Goal: Information Seeking & Learning: Learn about a topic

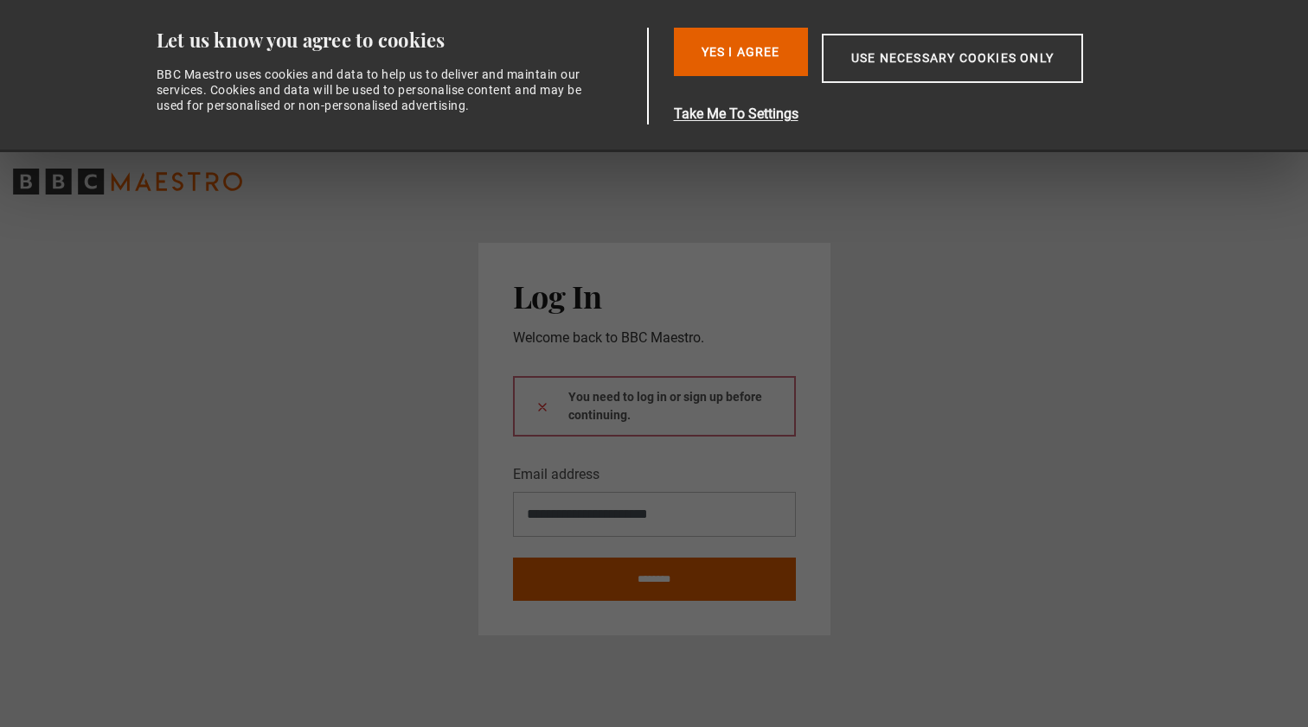
type input "**********"
click at [541, 407] on button at bounding box center [542, 407] width 14 height 18
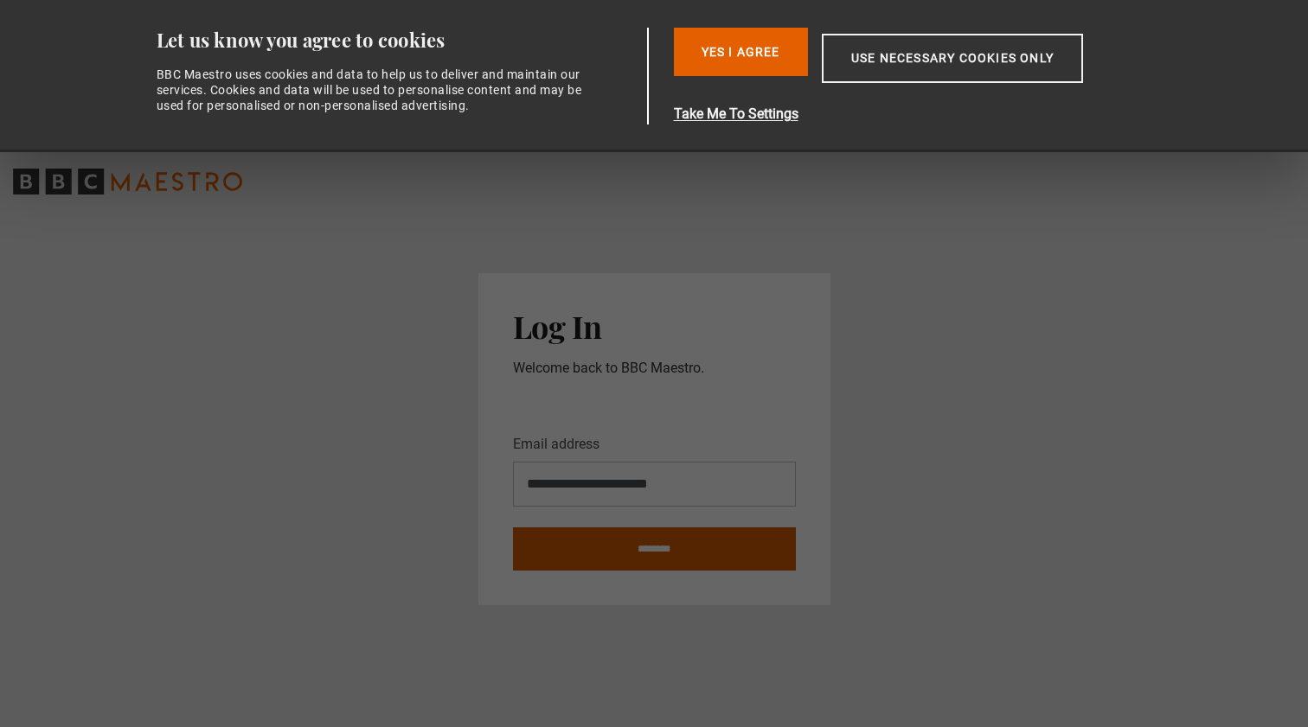
click at [624, 555] on input "********" at bounding box center [654, 549] width 283 height 43
type input "**********"
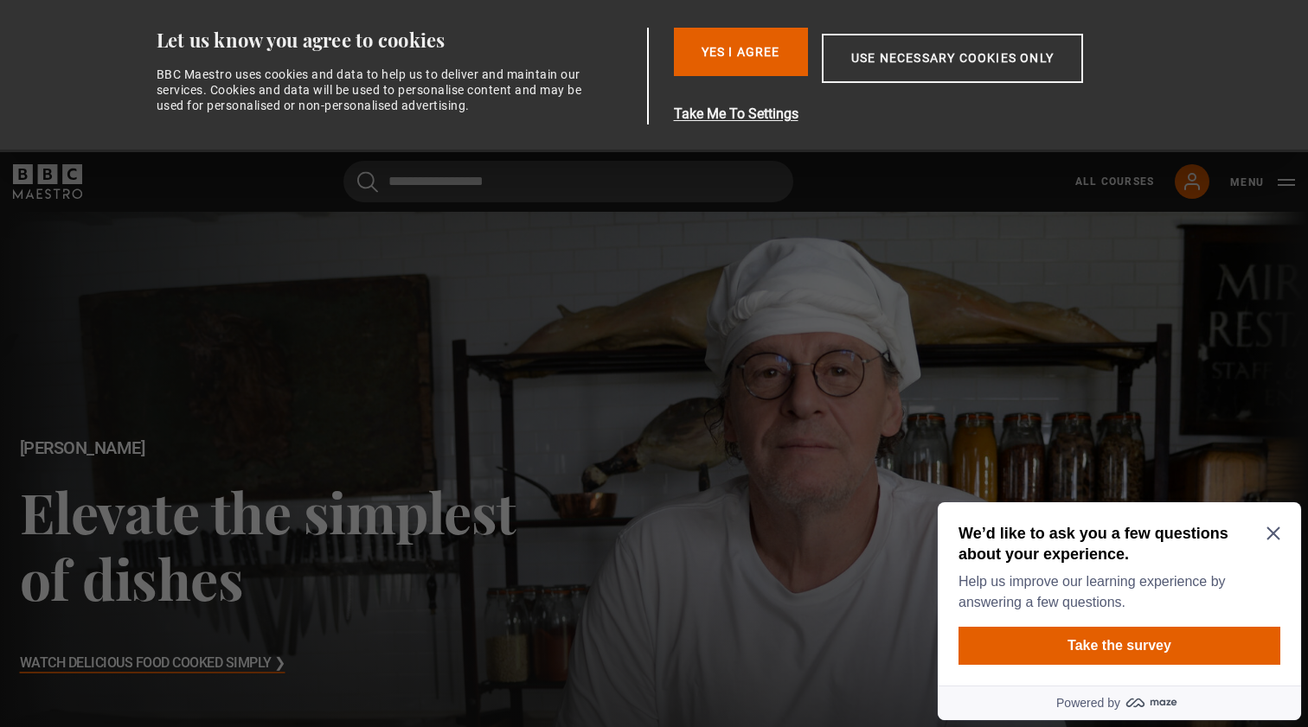
click at [1271, 535] on icon "Close Maze Prompt" at bounding box center [1273, 534] width 14 height 14
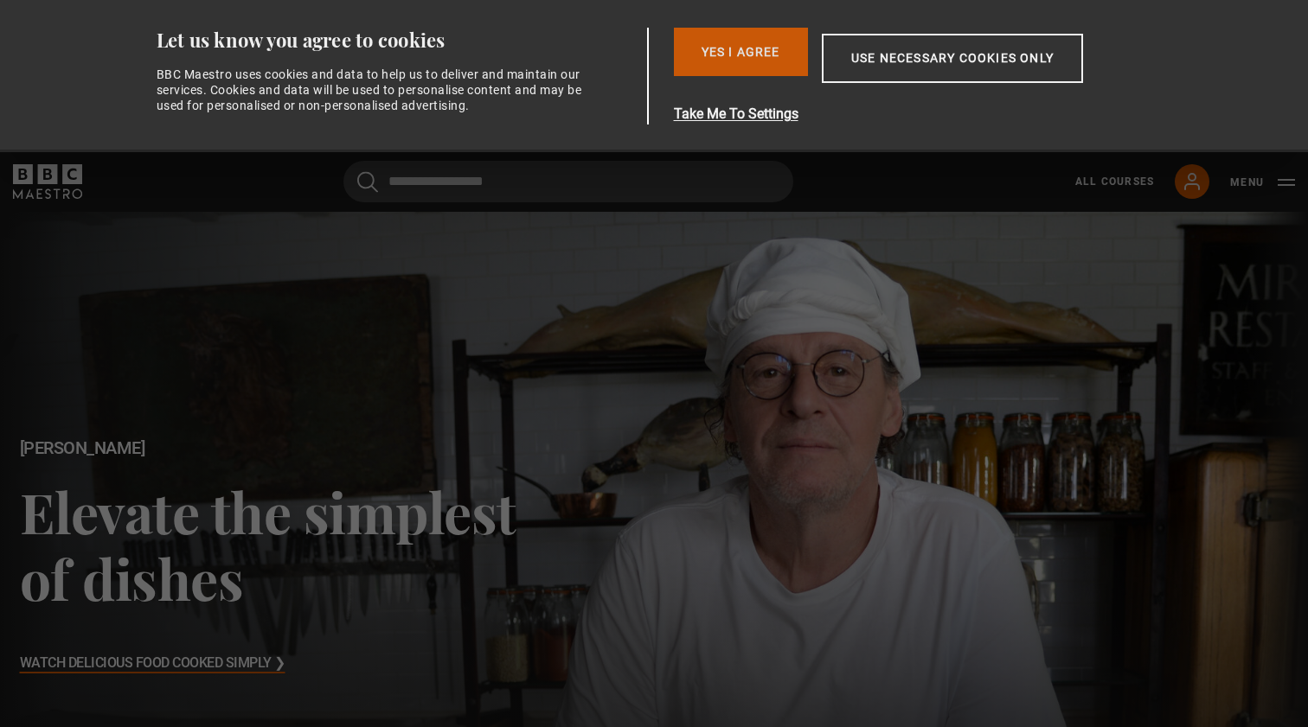
click at [760, 43] on button "Yes I Agree" at bounding box center [741, 52] width 134 height 48
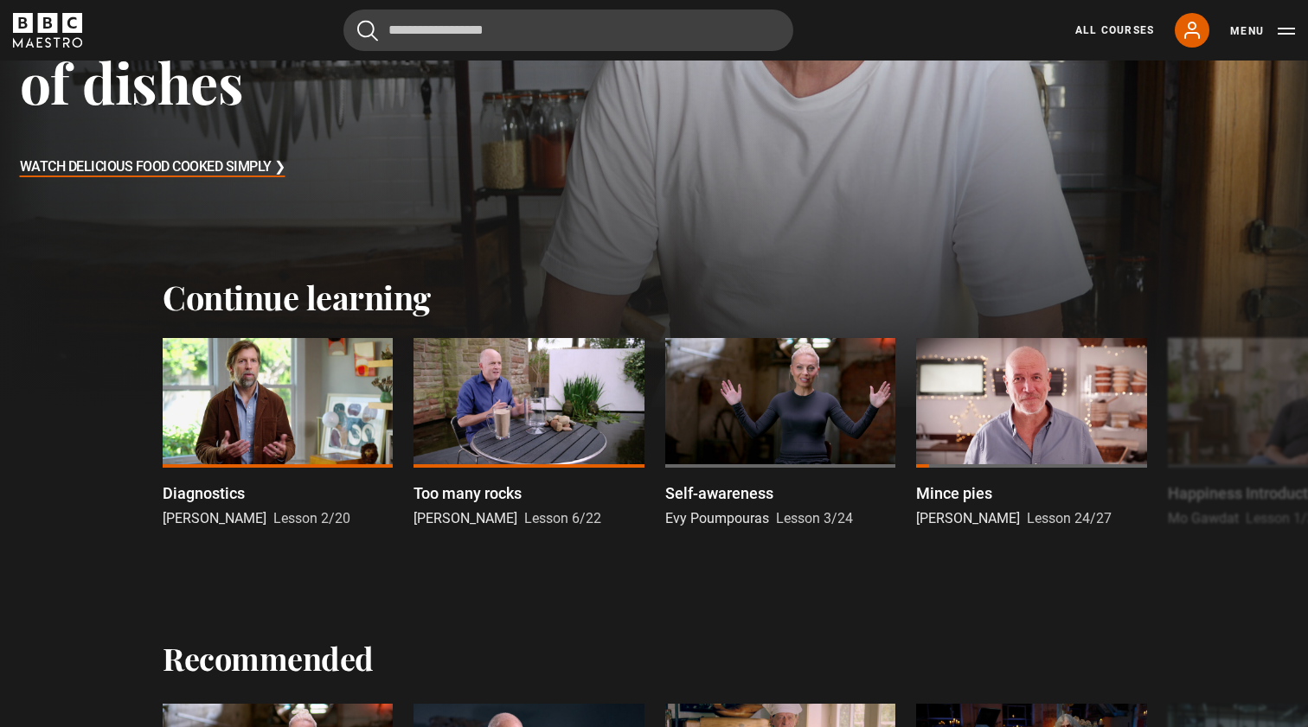
scroll to position [374, 0]
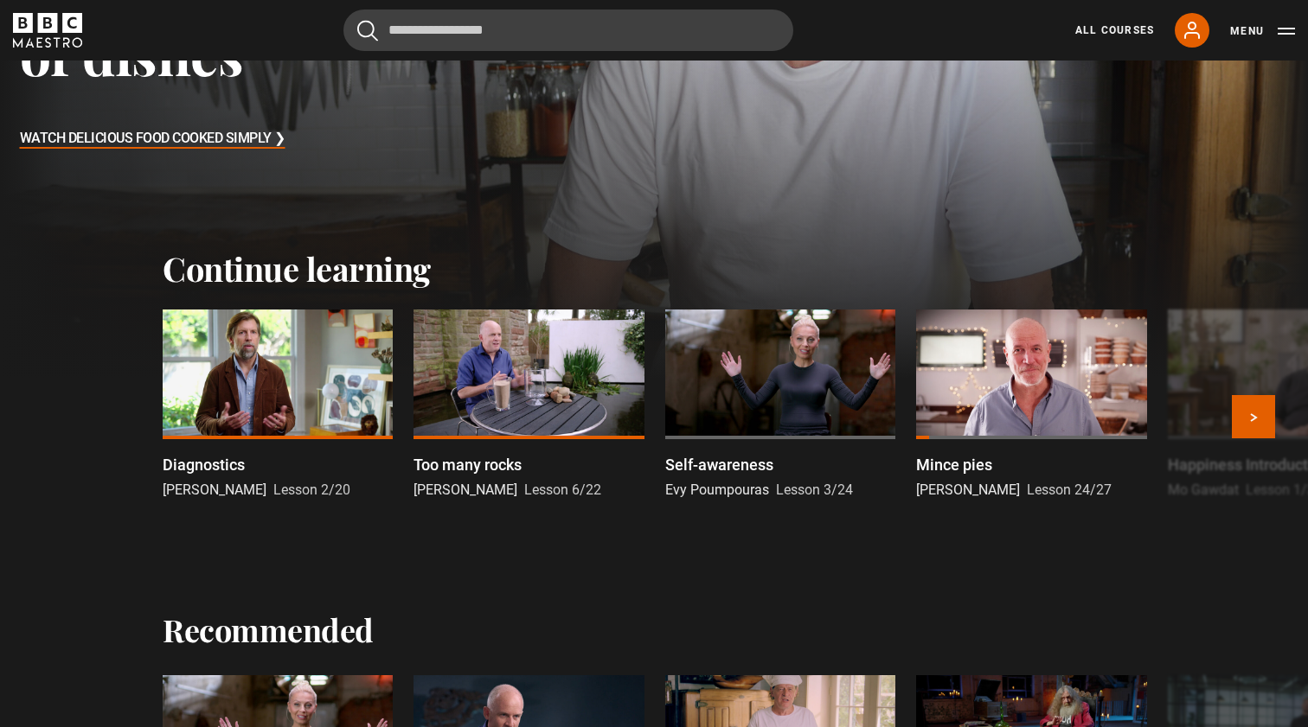
click at [484, 381] on div at bounding box center [528, 375] width 230 height 130
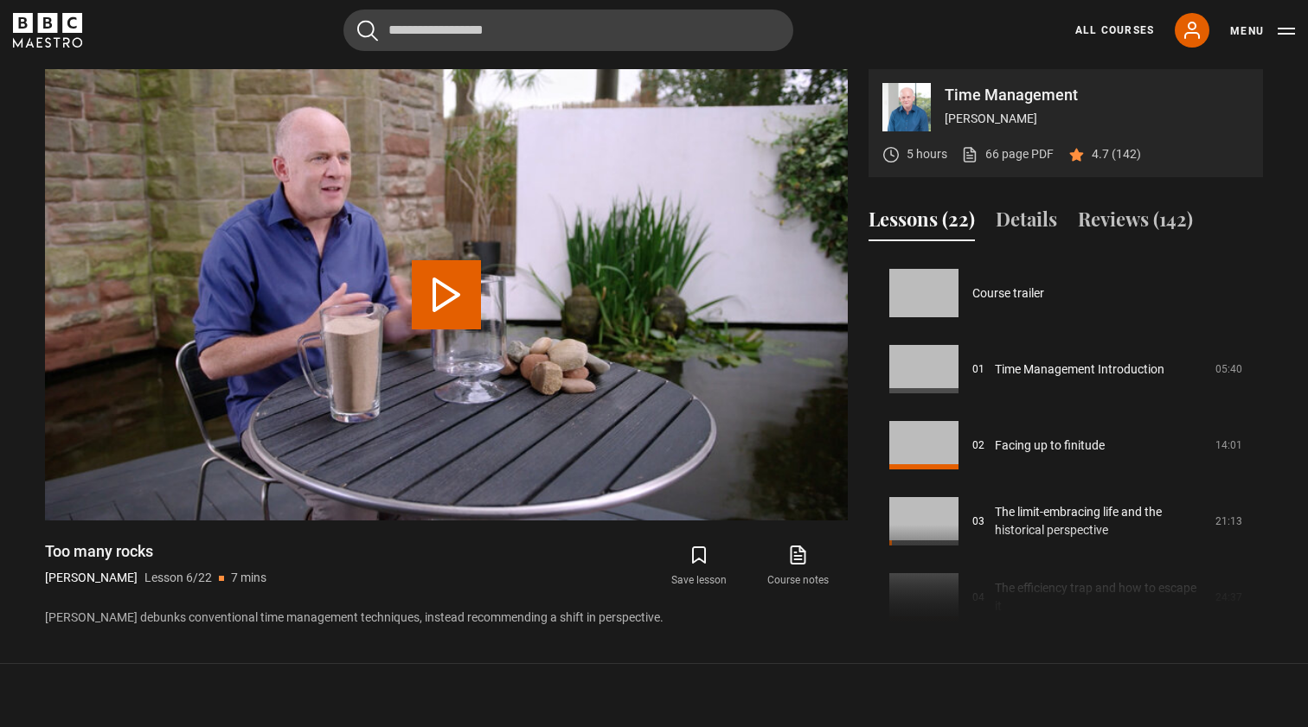
scroll to position [381, 0]
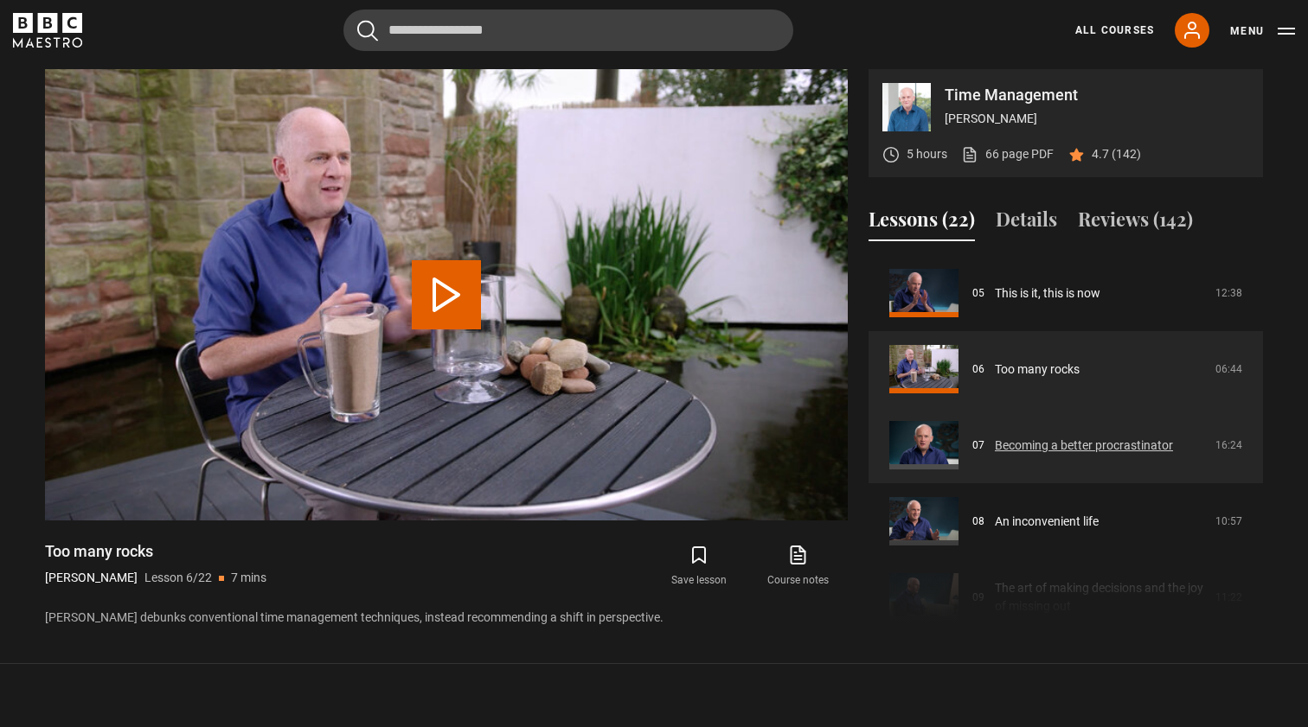
click at [995, 447] on link "Becoming a better procrastinator" at bounding box center [1084, 446] width 178 height 18
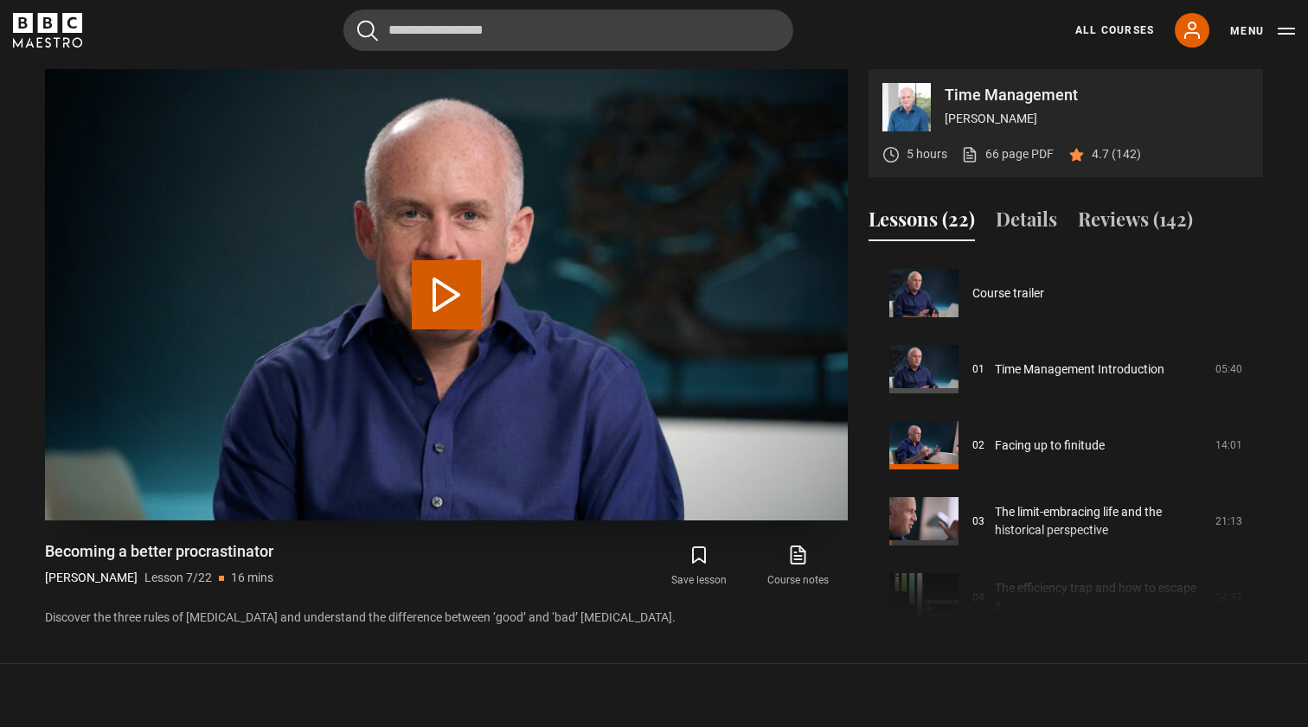
scroll to position [457, 0]
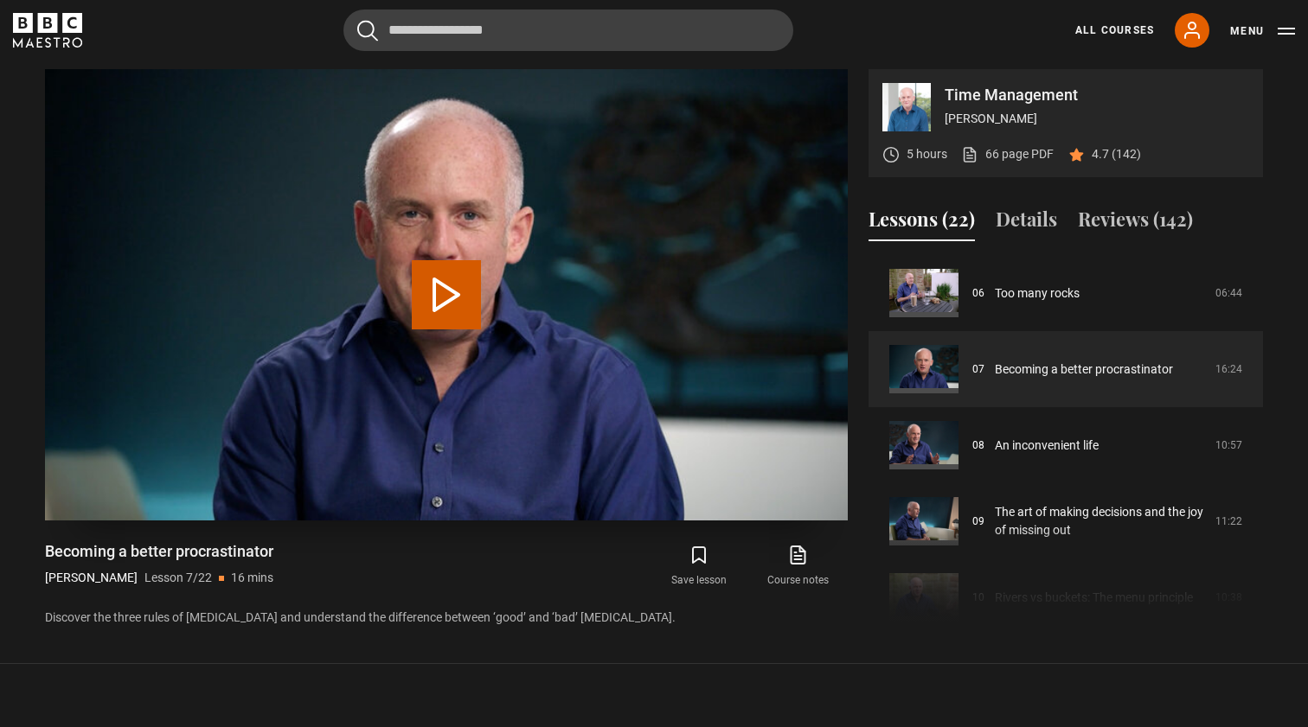
click at [445, 307] on button "Play Lesson Becoming a better procrastinator" at bounding box center [446, 294] width 69 height 69
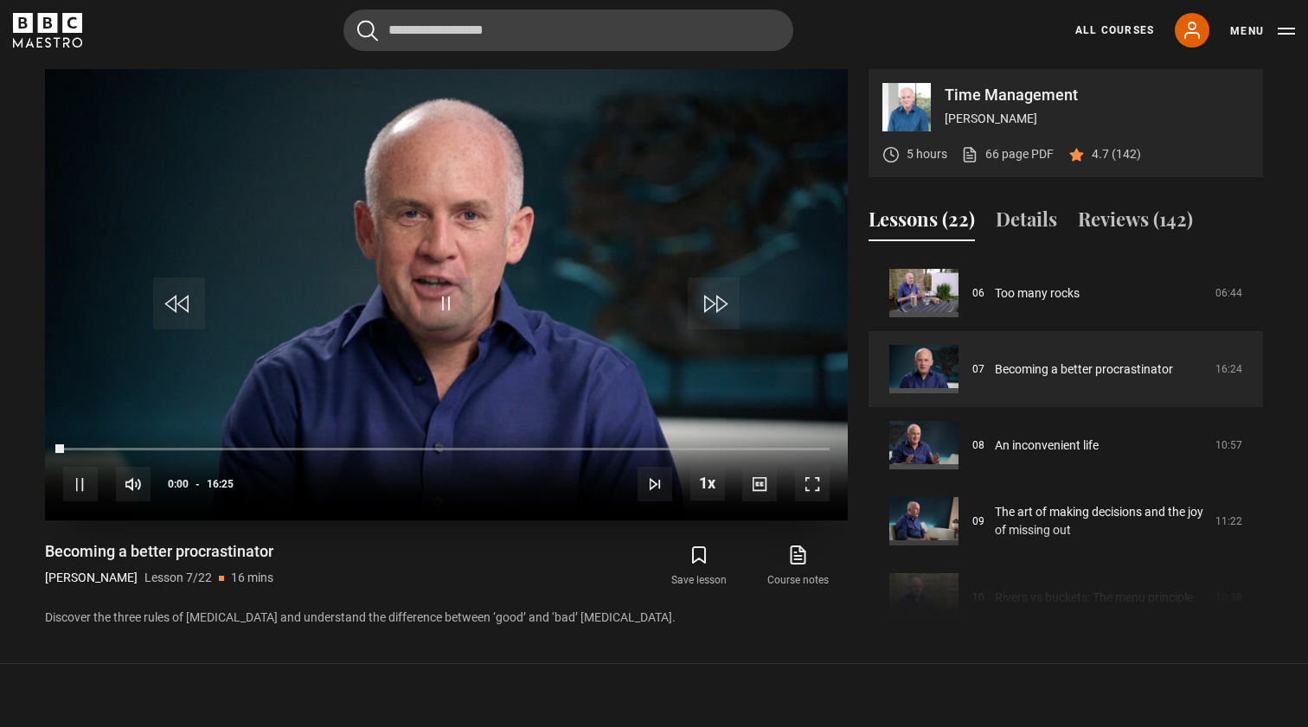
click at [807, 480] on span "Video Player" at bounding box center [812, 484] width 35 height 35
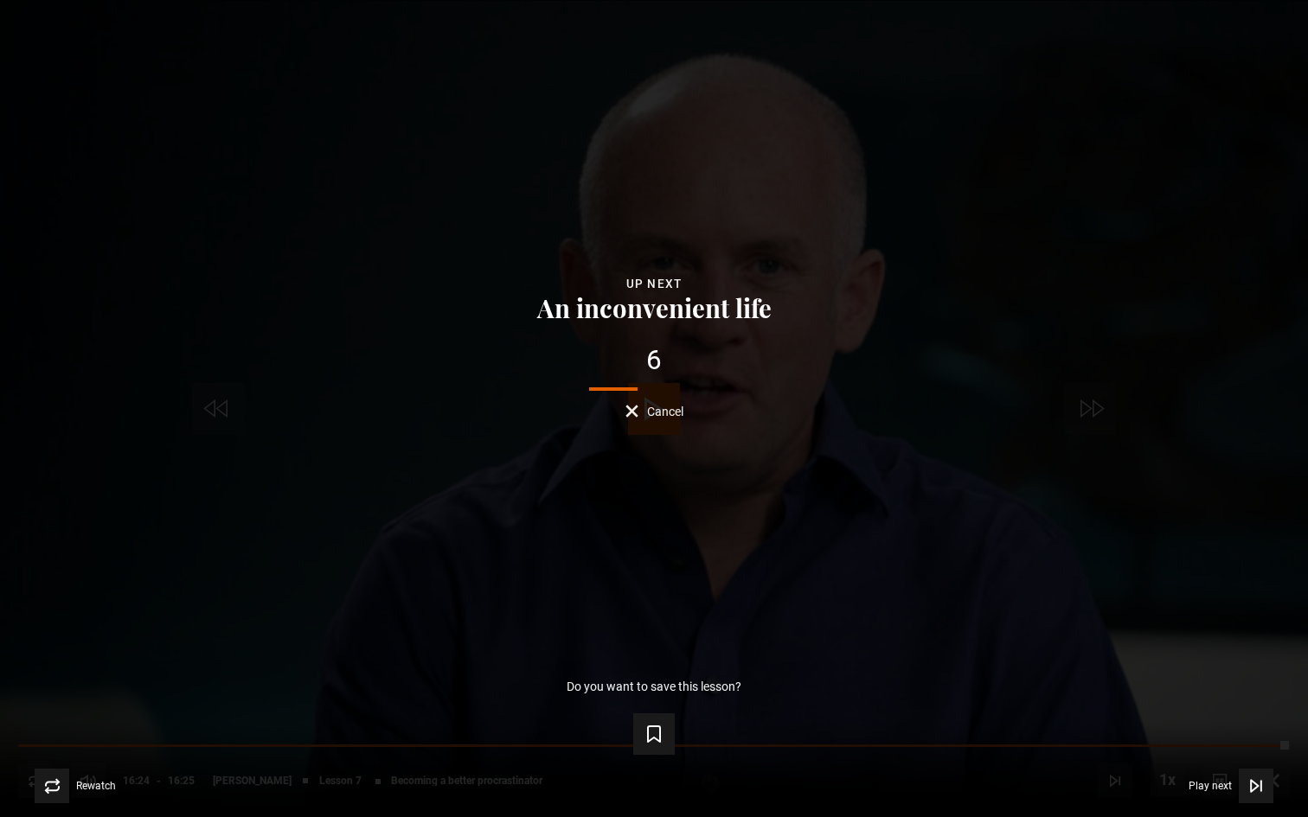
click at [662, 420] on div "Lesson Completed Up next An inconvenient life 6 Cancel Do you want to save this…" at bounding box center [654, 408] width 1308 height 817
click at [654, 418] on span "Cancel" at bounding box center [665, 412] width 36 height 12
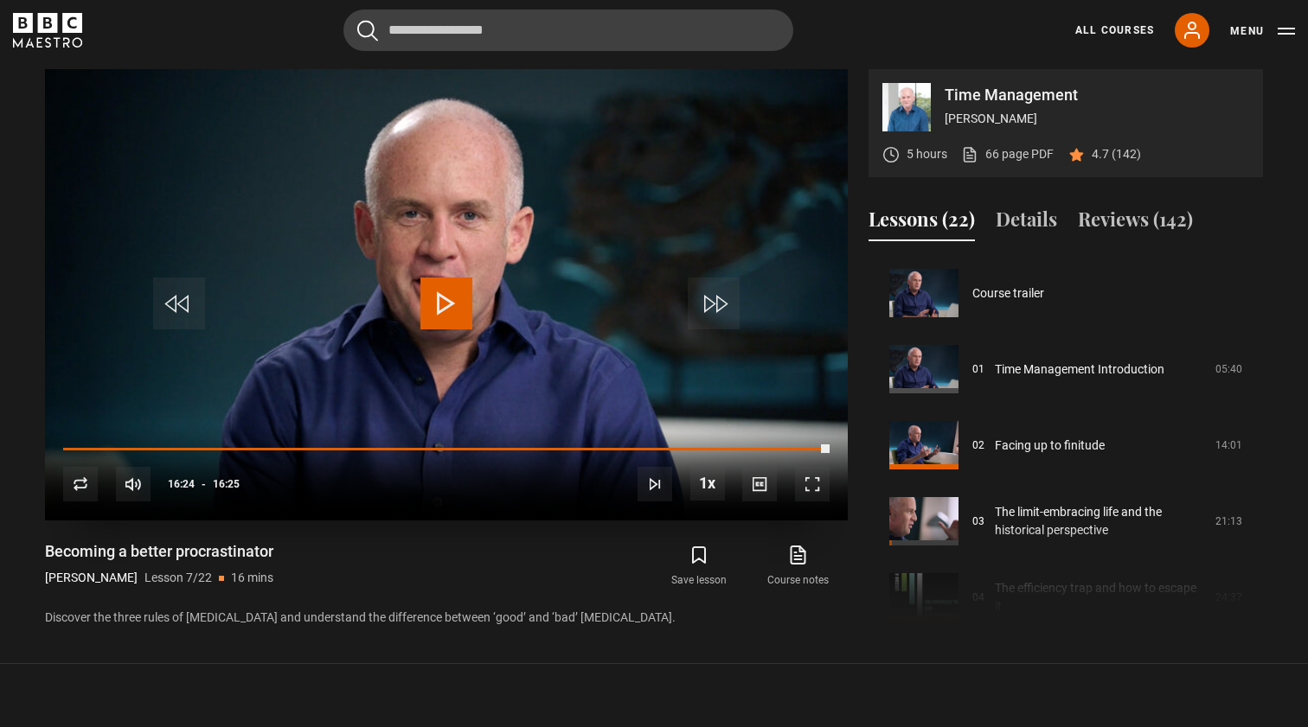
scroll to position [0, 0]
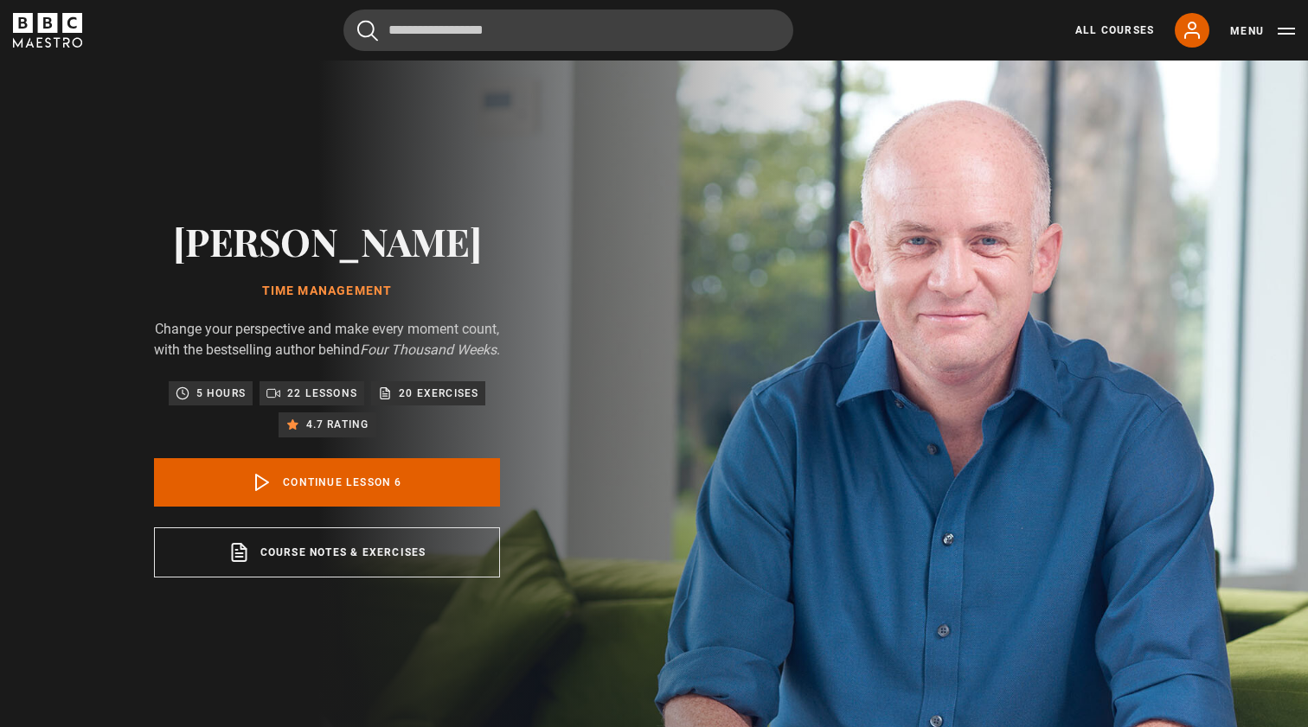
scroll to position [381, 0]
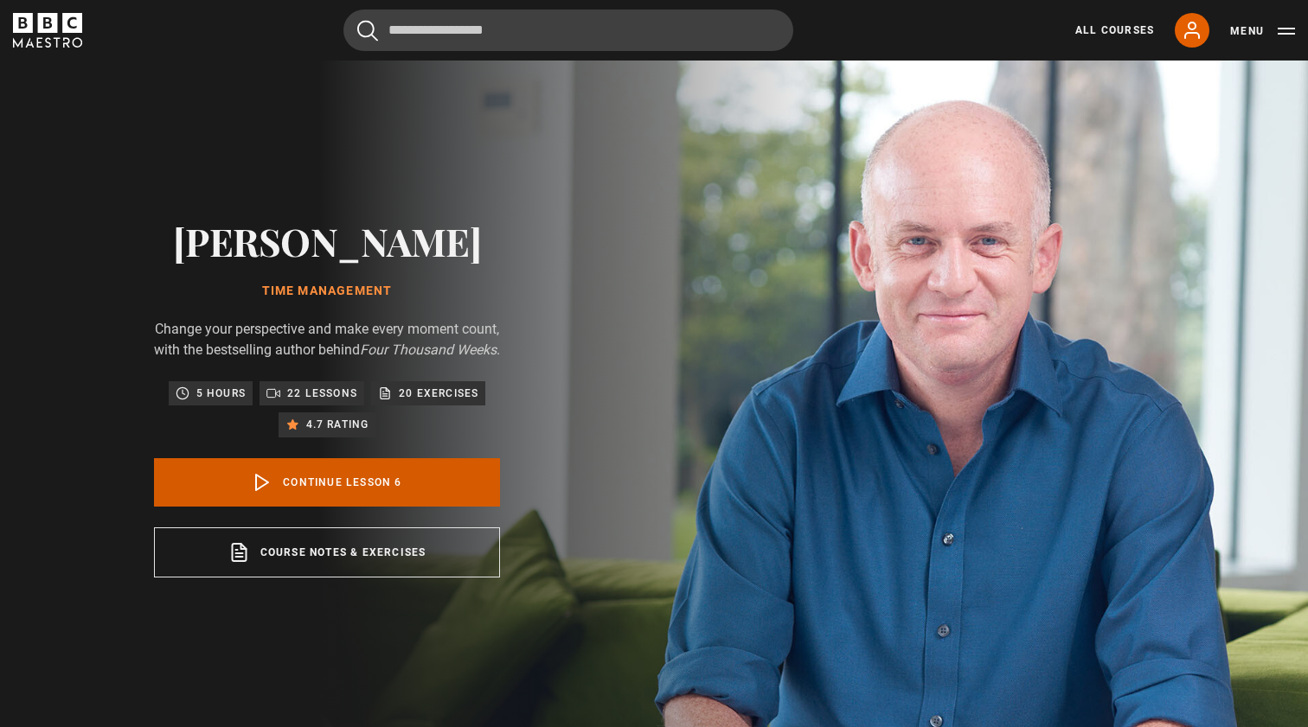
click at [259, 490] on polygon at bounding box center [262, 483] width 12 height 16
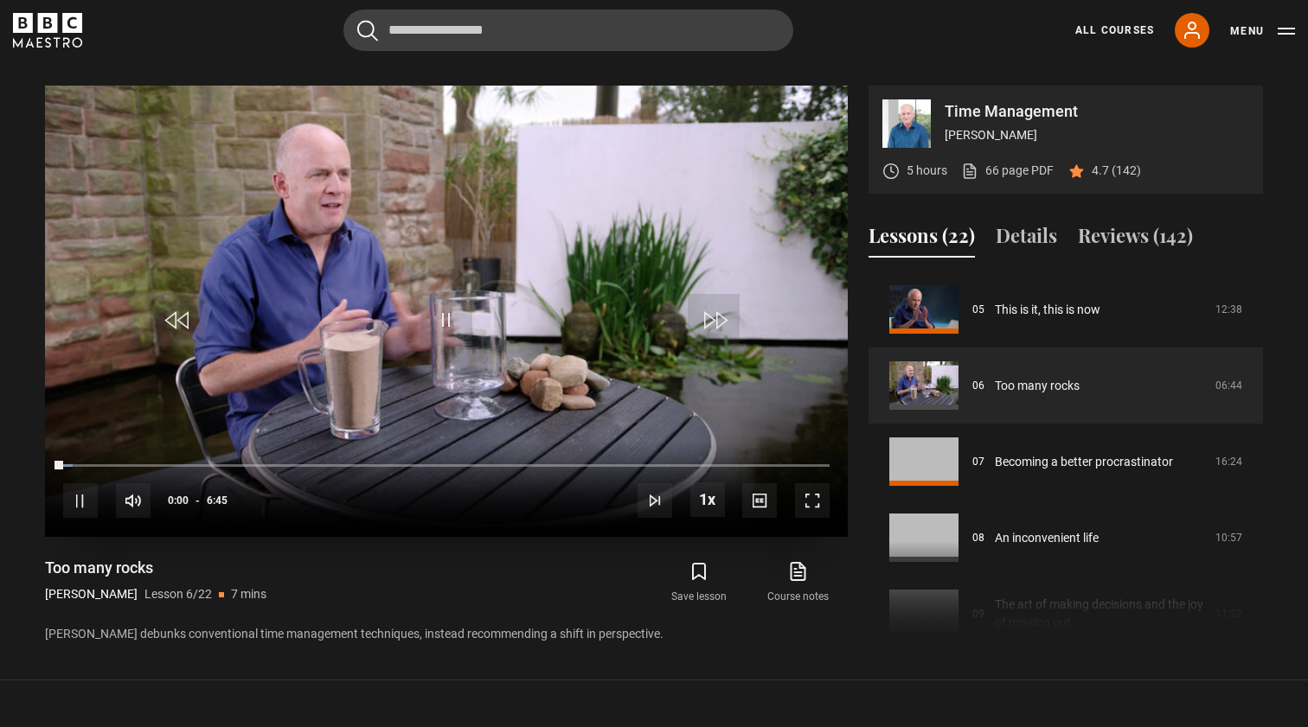
scroll to position [736, 0]
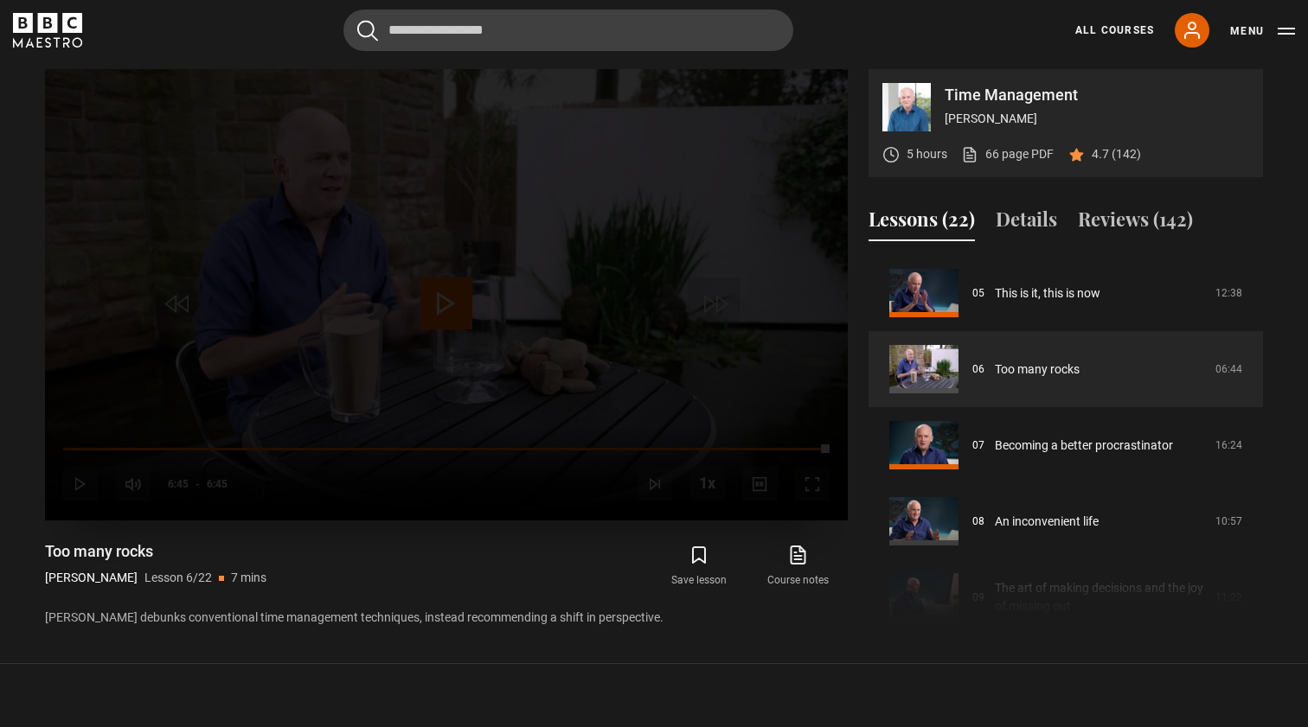
drag, startPoint x: 65, startPoint y: 449, endPoint x: 847, endPoint y: 464, distance: 782.1
click at [847, 464] on video-js "Video Player is loading. Play Lesson Too many rocks 10s Skip Back 10 seconds Pl…" at bounding box center [446, 295] width 803 height 452
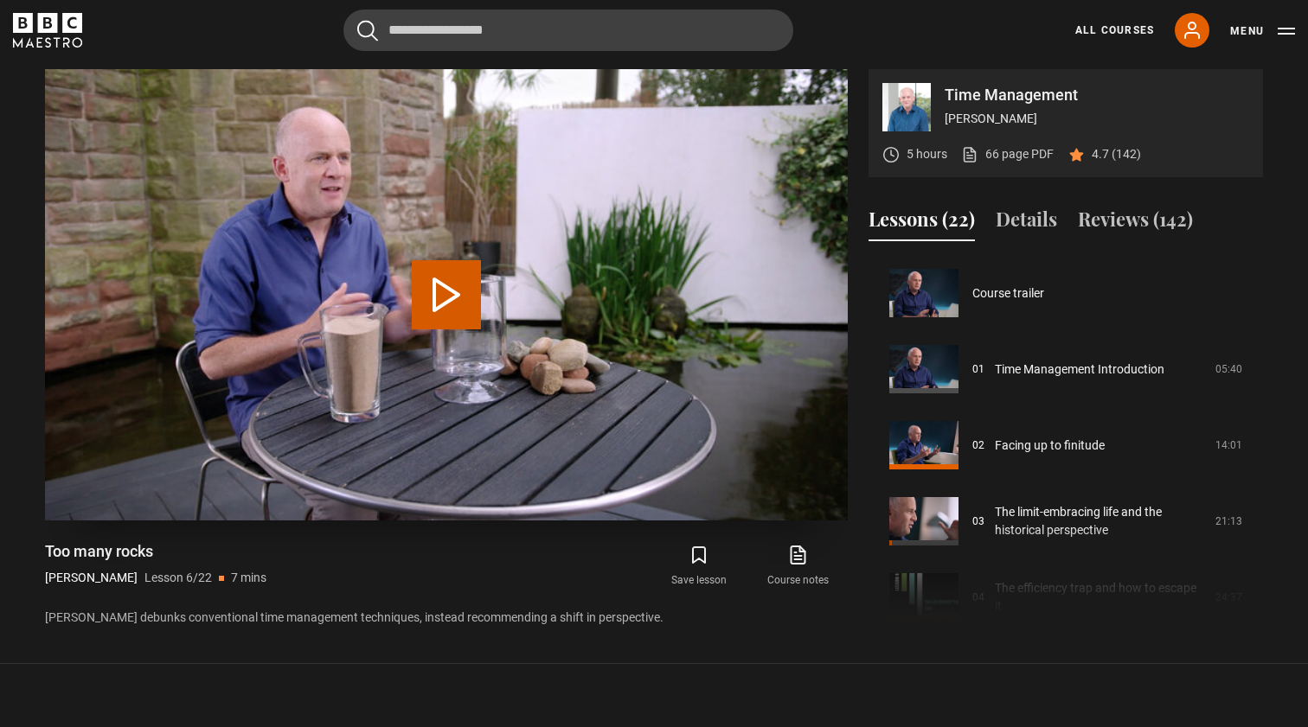
scroll to position [381, 0]
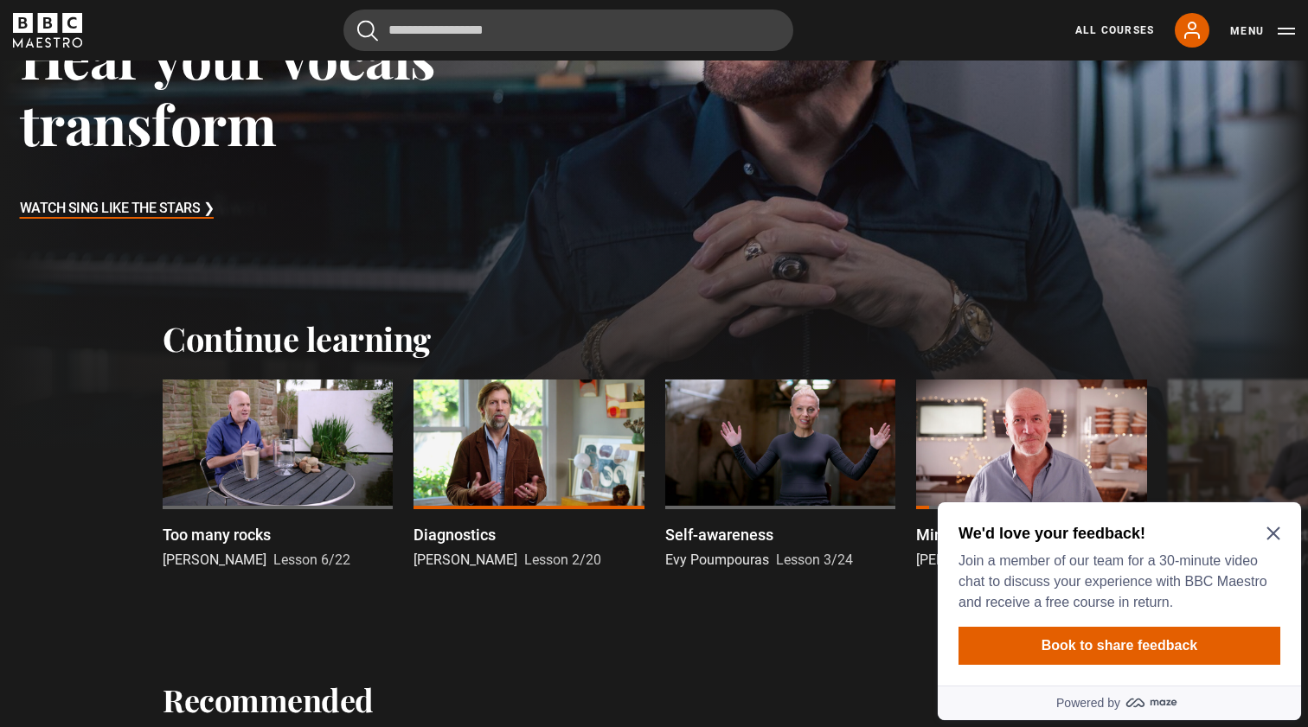
scroll to position [310, 0]
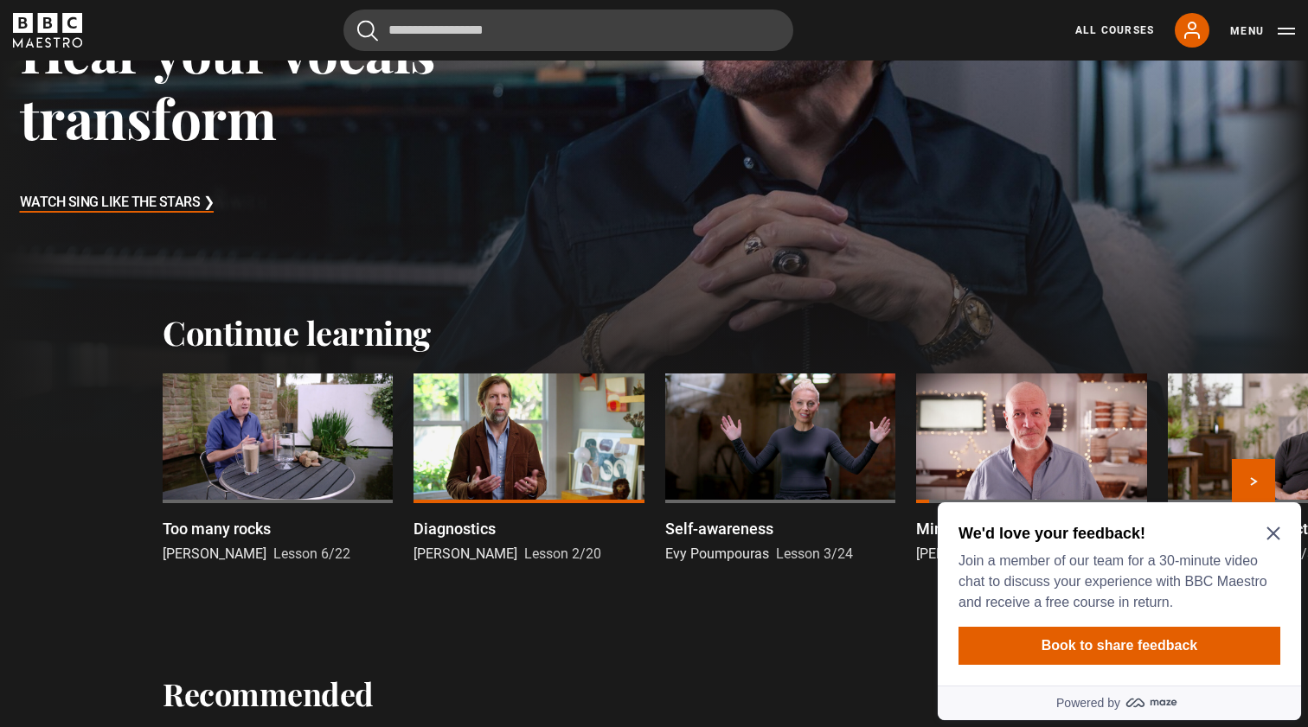
click at [511, 464] on div at bounding box center [528, 439] width 230 height 130
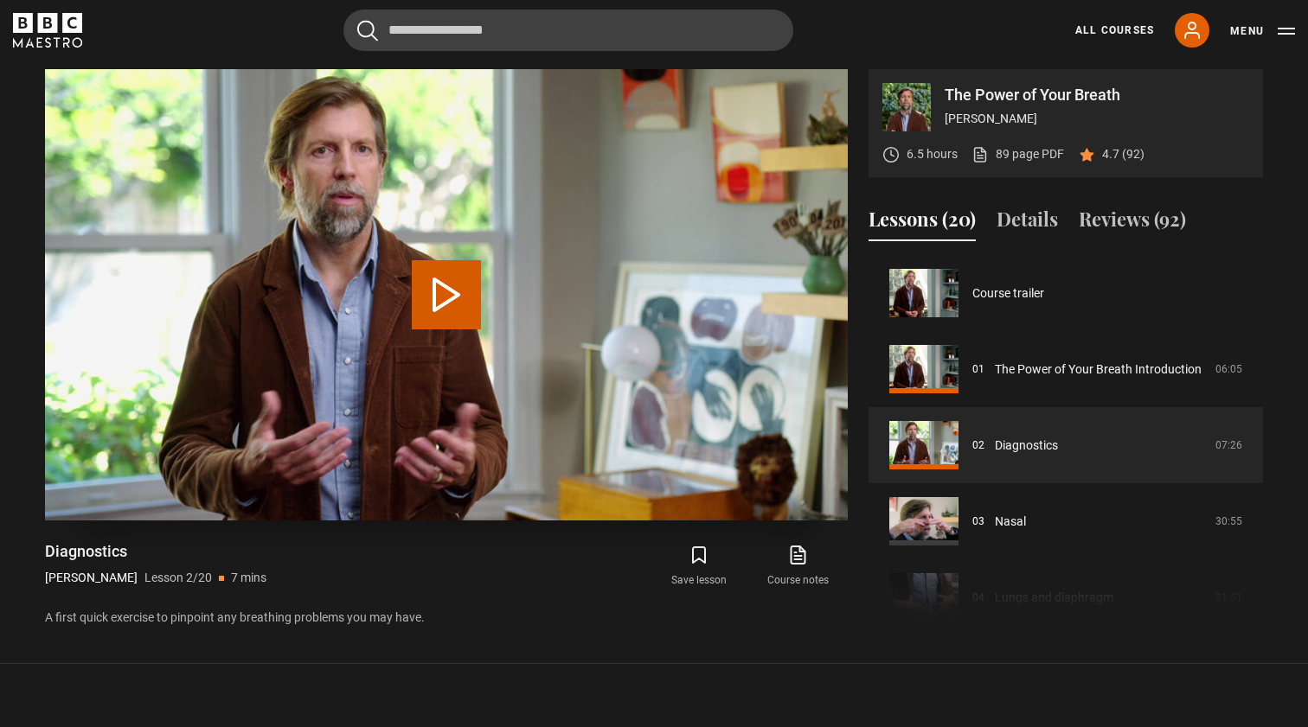
scroll to position [76, 0]
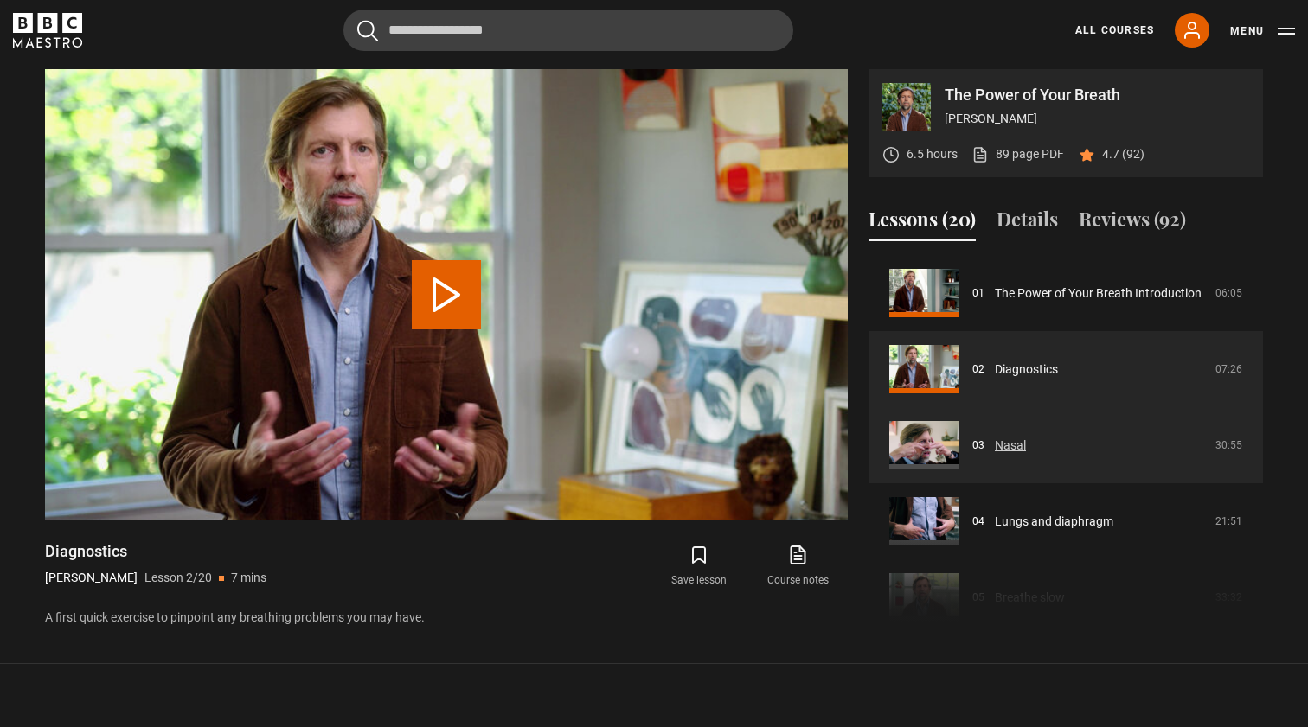
click at [995, 444] on link "Nasal" at bounding box center [1010, 446] width 31 height 18
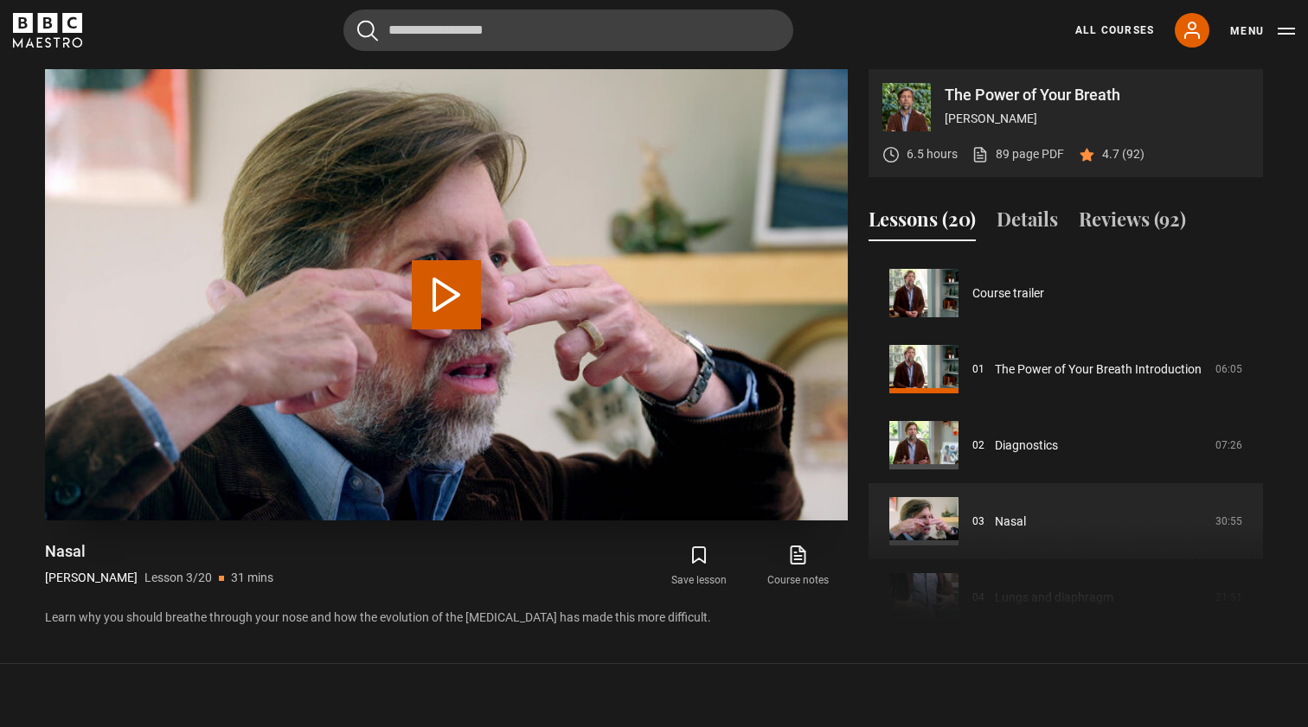
scroll to position [152, 0]
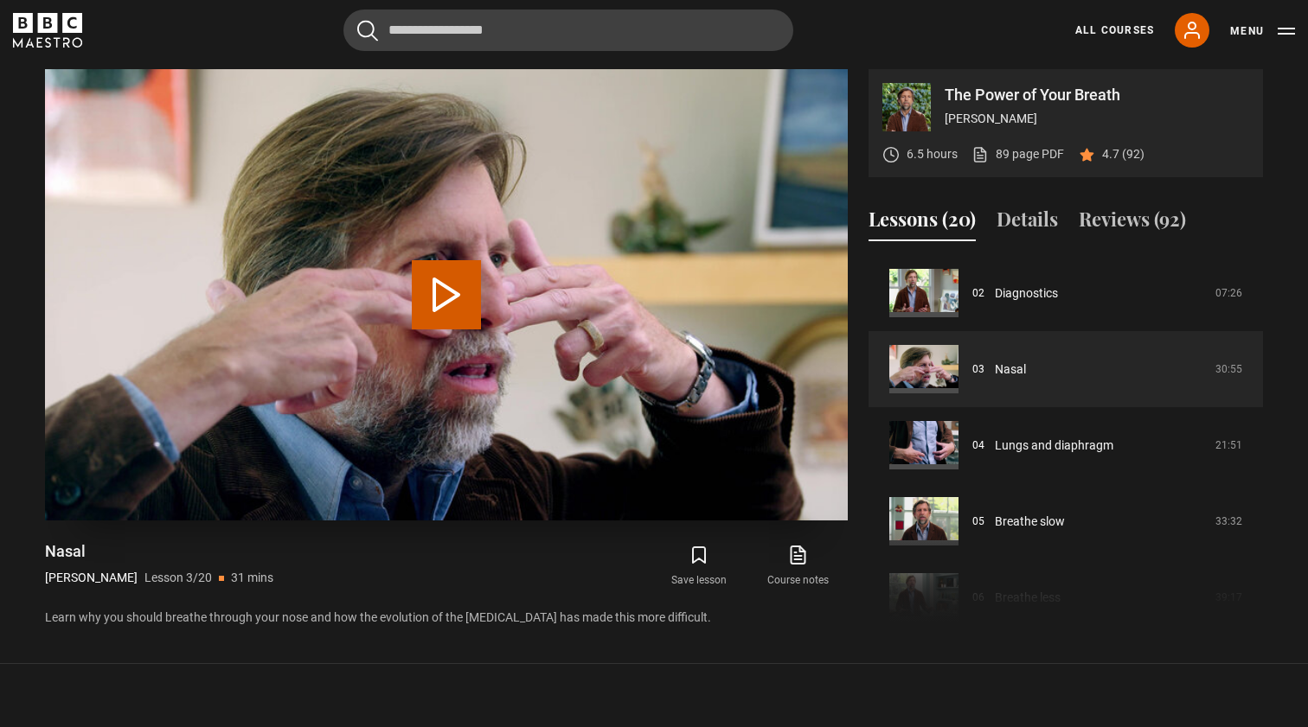
click at [447, 291] on button "Play Lesson Nasal" at bounding box center [446, 294] width 69 height 69
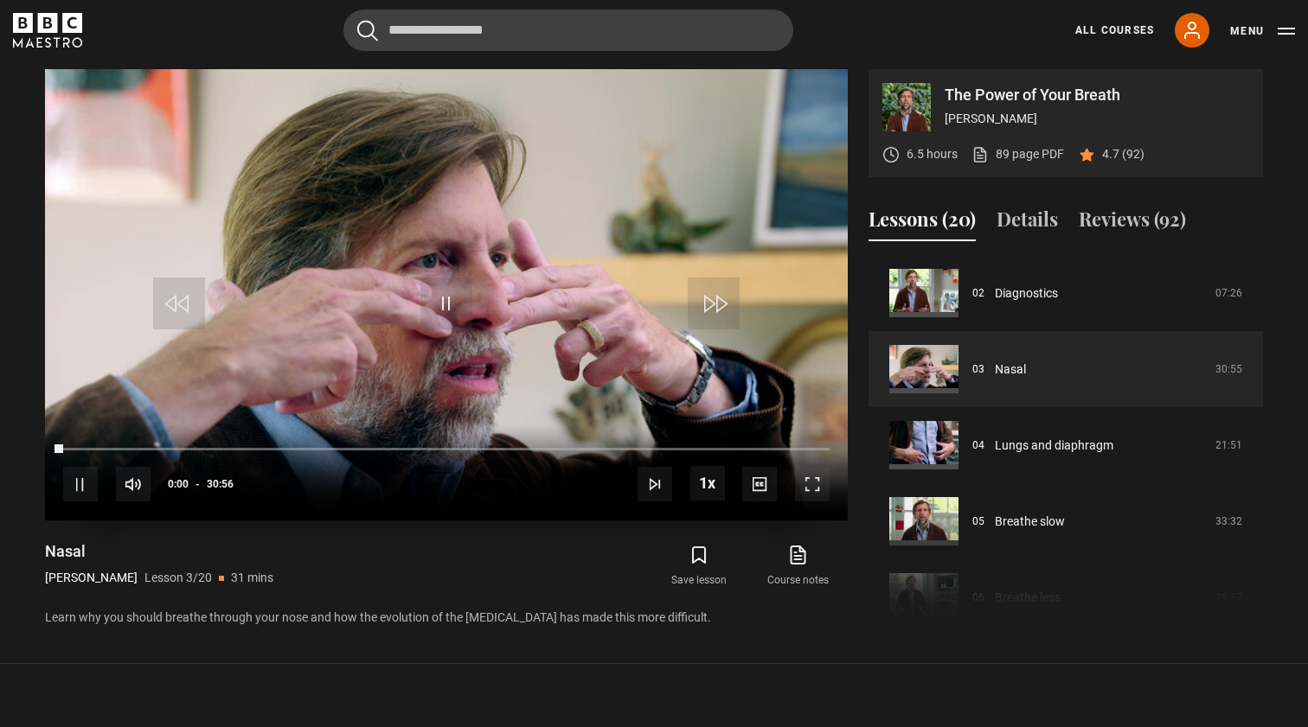
click at [814, 487] on span "Video Player" at bounding box center [812, 484] width 35 height 35
click at [810, 490] on span "Video Player" at bounding box center [812, 484] width 35 height 35
click at [811, 486] on span "Video Player" at bounding box center [812, 484] width 35 height 35
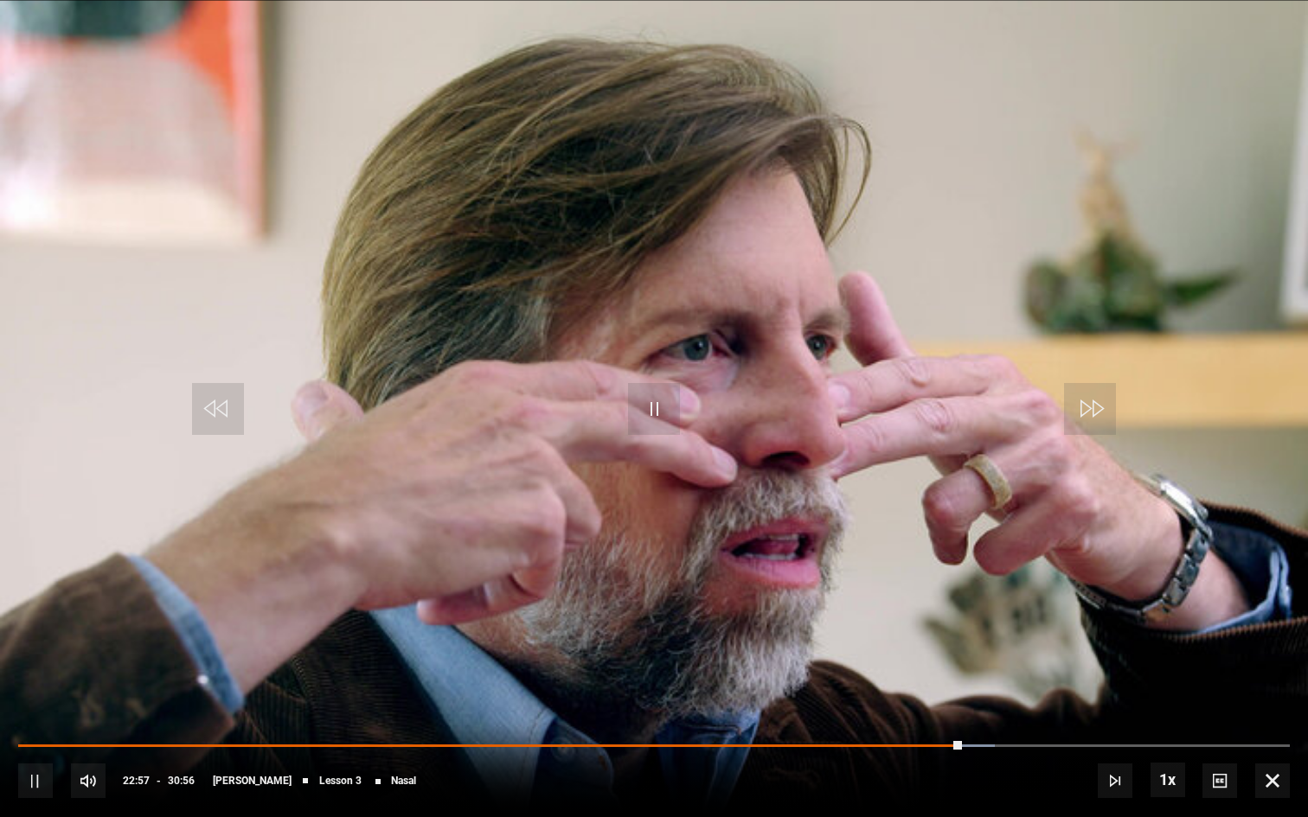
click at [33, 727] on span "Video Player" at bounding box center [35, 781] width 35 height 35
